Goal: Entertainment & Leisure: Consume media (video, audio)

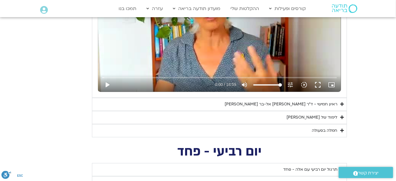
scroll to position [382, 0]
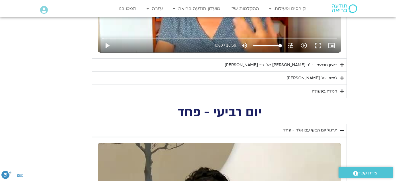
click at [340, 64] on icon "Accordion. Open links with Enter or Space, close with Escape, and navigate with…" at bounding box center [342, 65] width 4 height 4
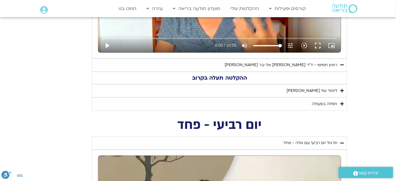
click at [340, 64] on icon "Accordion. Open links with Enter or Space, close with Escape, and navigate with…" at bounding box center [342, 65] width 4 height 4
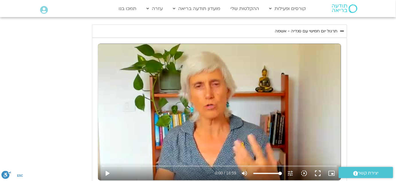
scroll to position [257, 0]
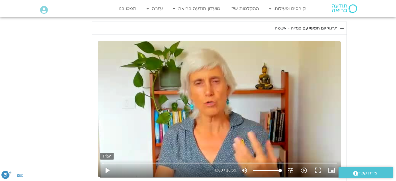
click at [105, 171] on button "play_arrow" at bounding box center [107, 171] width 14 height 14
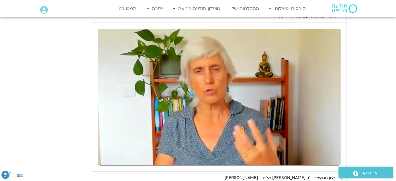
scroll to position [272, 0]
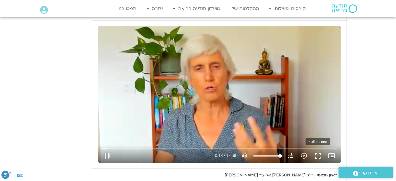
click at [321, 155] on button "fullscreen" at bounding box center [318, 156] width 14 height 14
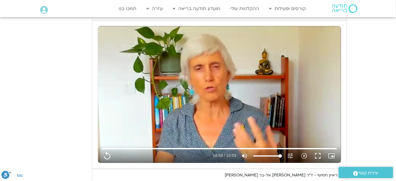
click at [356, 122] on section "יום חמישי - אשמה תרגול יום חמישי עם [PERSON_NAME] - אשמה נא להזין כתובת אימייל …" at bounding box center [198, 99] width 396 height 219
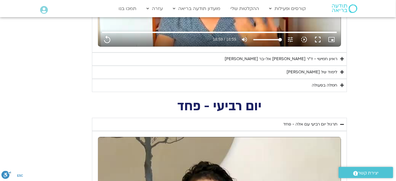
scroll to position [411, 0]
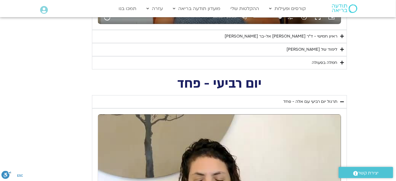
click at [343, 37] on icon "Accordion. Open links with Enter or Space, close with Escape, and navigate with…" at bounding box center [342, 36] width 4 height 4
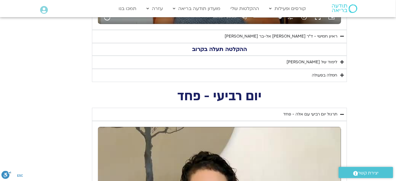
click at [343, 61] on icon "Accordion. Open links with Enter or Space, close with Escape, and navigate with…" at bounding box center [342, 62] width 4 height 4
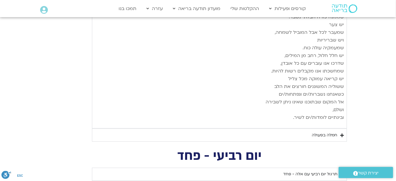
scroll to position [936, 0]
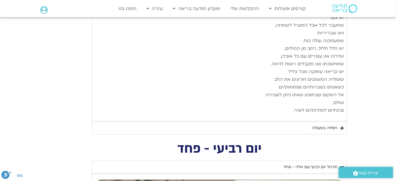
click at [341, 126] on icon "Accordion. Open links with Enter or Space, close with Escape, and navigate with…" at bounding box center [342, 128] width 4 height 4
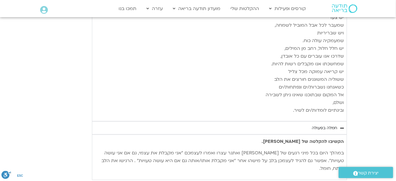
type input "1139.36"
